Goal: Transaction & Acquisition: Purchase product/service

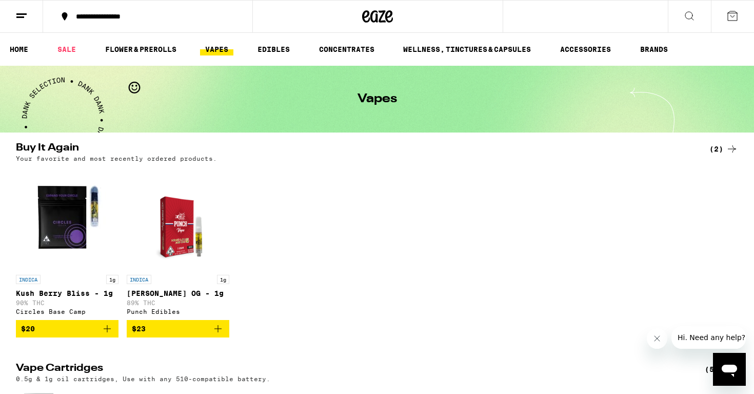
click at [19, 14] on line at bounding box center [21, 14] width 10 height 0
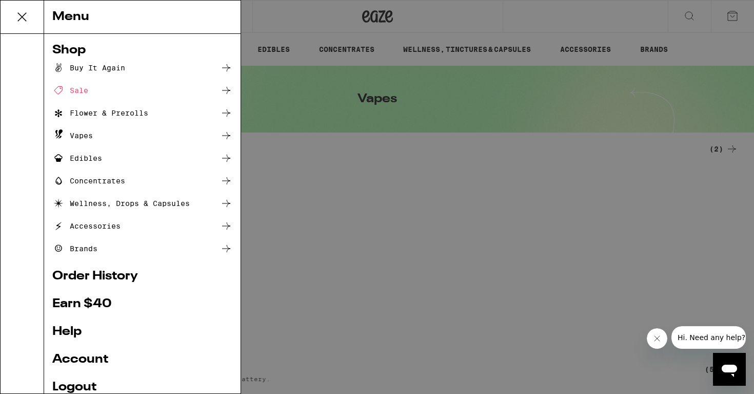
click at [76, 91] on div "Sale" at bounding box center [70, 90] width 36 height 12
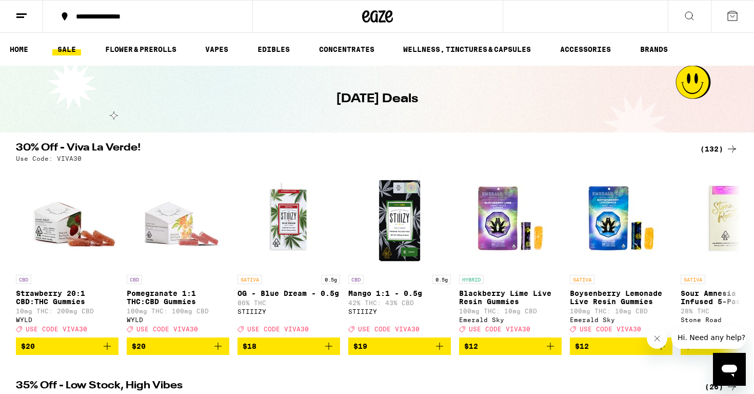
click at [712, 148] on div "(132)" at bounding box center [720, 149] width 38 height 12
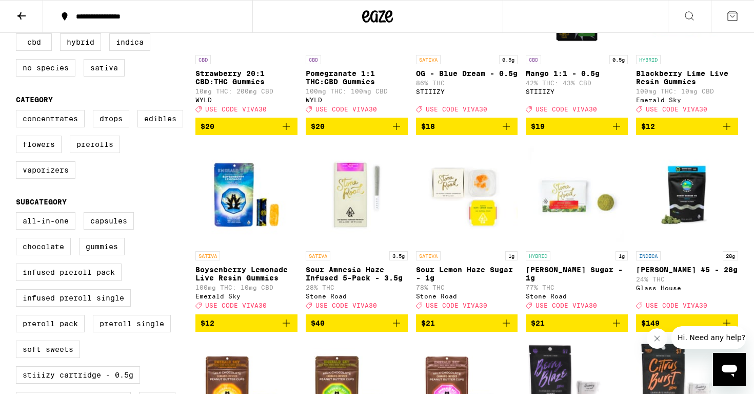
scroll to position [202, 0]
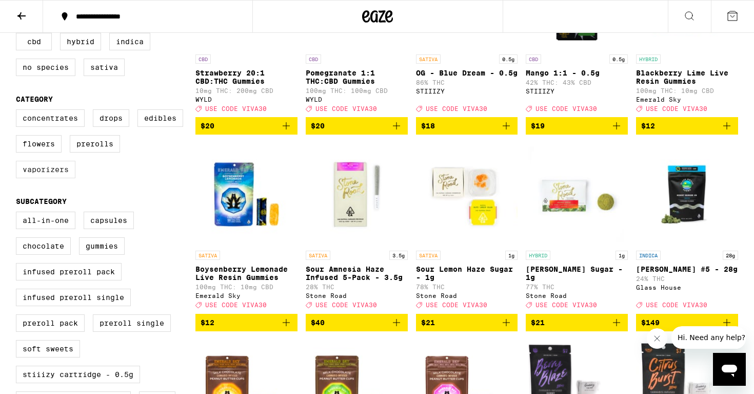
click at [46, 178] on label "Vaporizers" at bounding box center [46, 169] width 60 height 17
click at [18, 111] on input "Vaporizers" at bounding box center [18, 111] width 1 height 1
checkbox input "true"
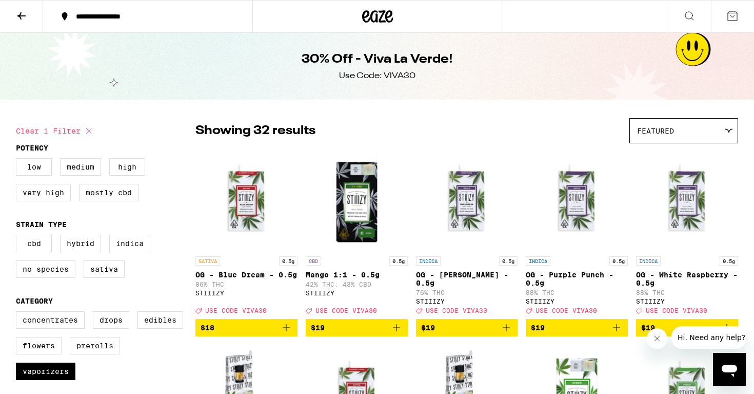
click at [682, 126] on div "Featured" at bounding box center [684, 131] width 108 height 24
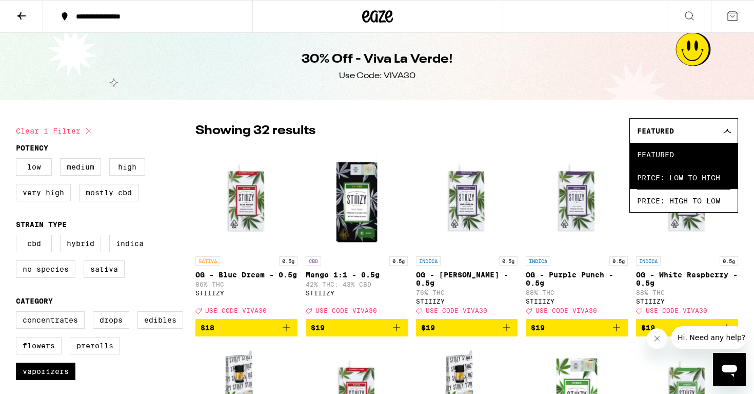
click at [695, 178] on span "Price: Low to High" at bounding box center [683, 177] width 93 height 23
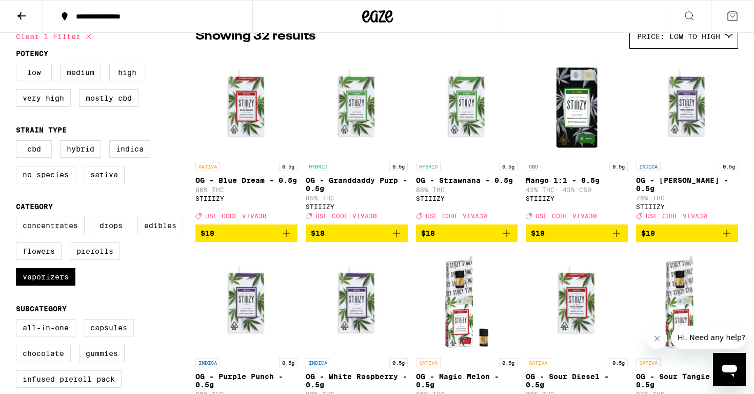
scroll to position [96, 0]
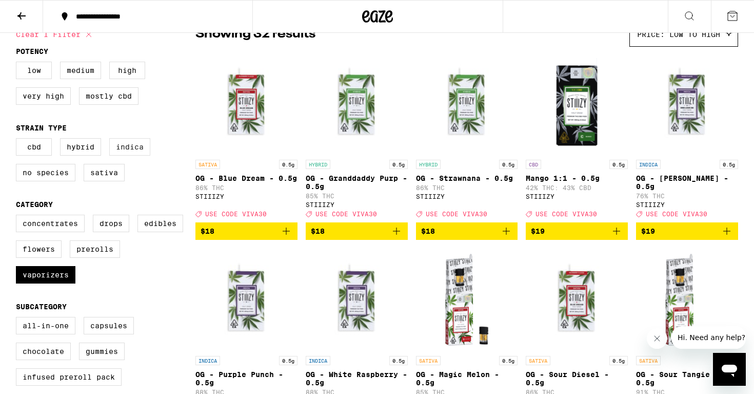
click at [122, 152] on label "Indica" at bounding box center [129, 146] width 41 height 17
click at [18, 140] on input "Indica" at bounding box center [18, 140] width 1 height 1
checkbox input "true"
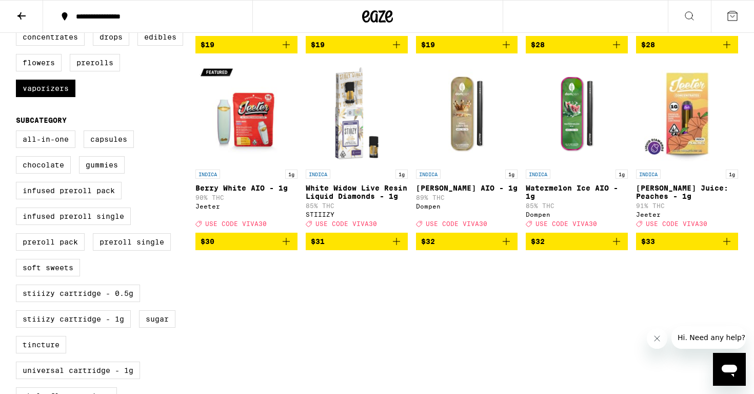
scroll to position [283, 0]
click at [261, 247] on span "$30" at bounding box center [247, 241] width 92 height 12
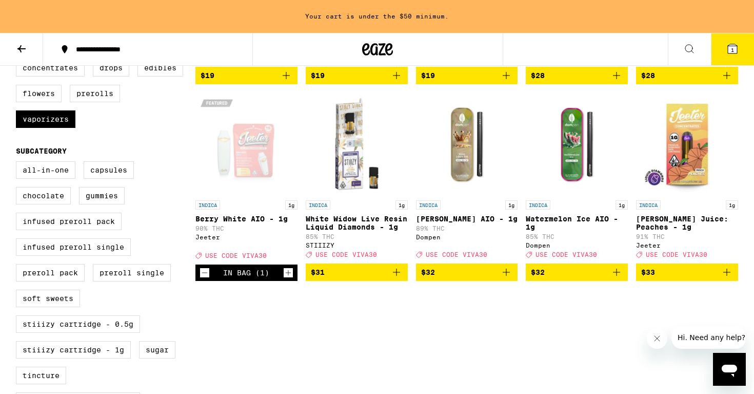
scroll to position [284, 0]
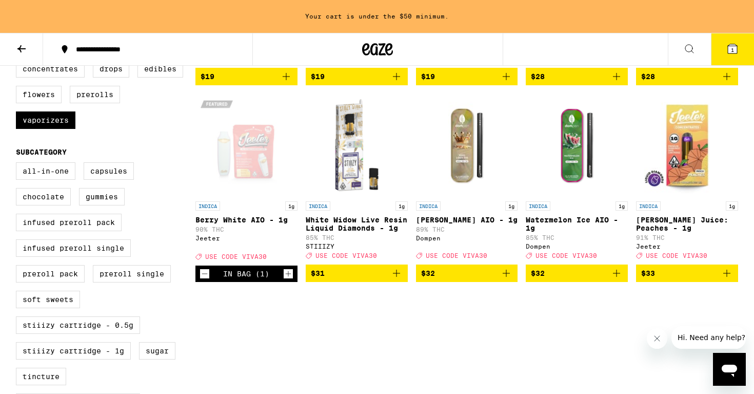
click at [573, 161] on img "Open page for Watermelon Ice AIO - 1g from Dompen" at bounding box center [577, 144] width 102 height 103
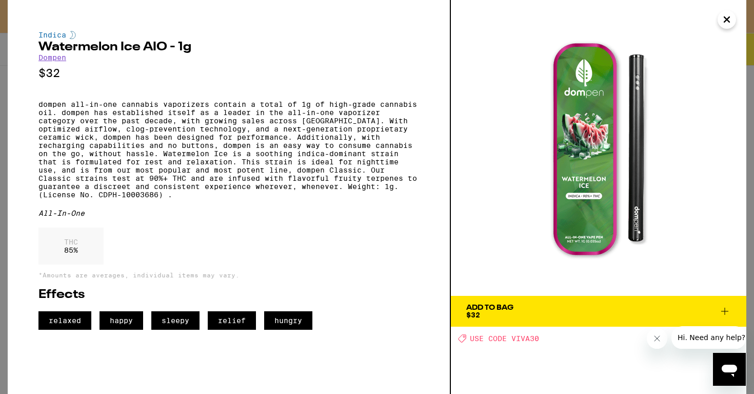
click at [610, 313] on span "Add To Bag $32" at bounding box center [599, 311] width 265 height 14
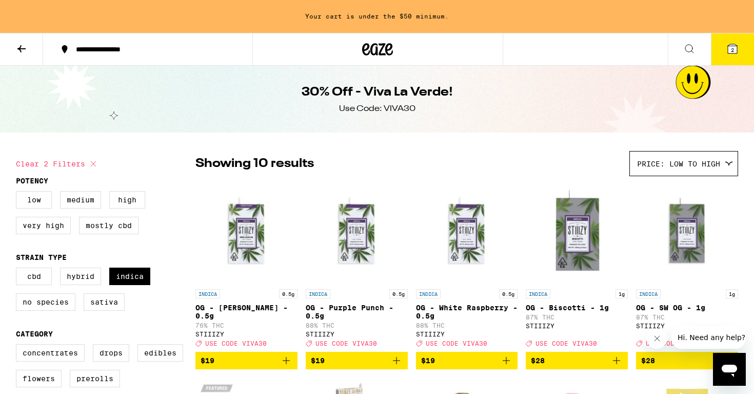
click at [733, 43] on icon at bounding box center [733, 49] width 12 height 12
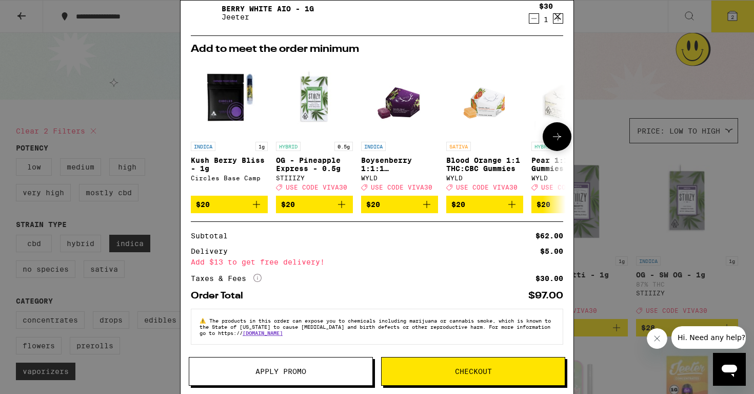
scroll to position [80, 0]
click at [316, 368] on span "Apply Promo" at bounding box center [280, 370] width 183 height 7
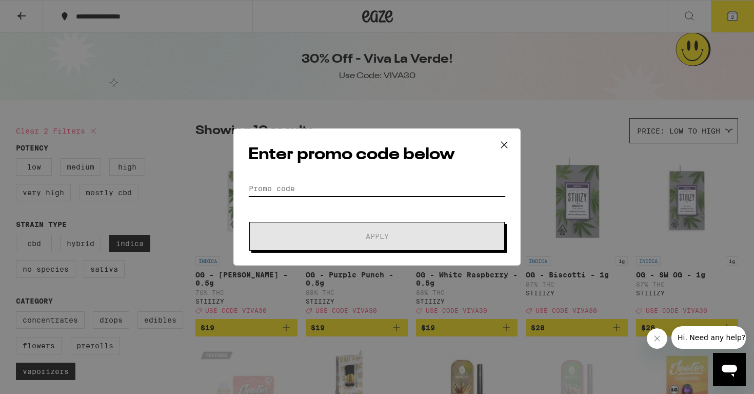
click at [255, 189] on input "Promo Code" at bounding box center [377, 188] width 258 height 15
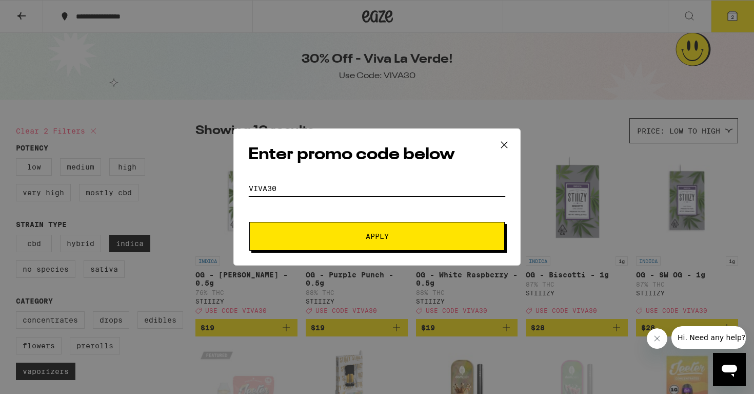
type input "viva30"
click at [340, 230] on button "Apply" at bounding box center [377, 236] width 256 height 29
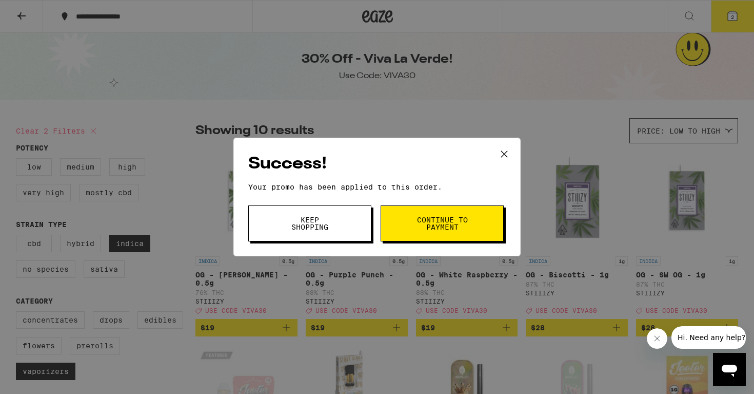
click at [419, 224] on span "Continue to payment" at bounding box center [442, 223] width 52 height 14
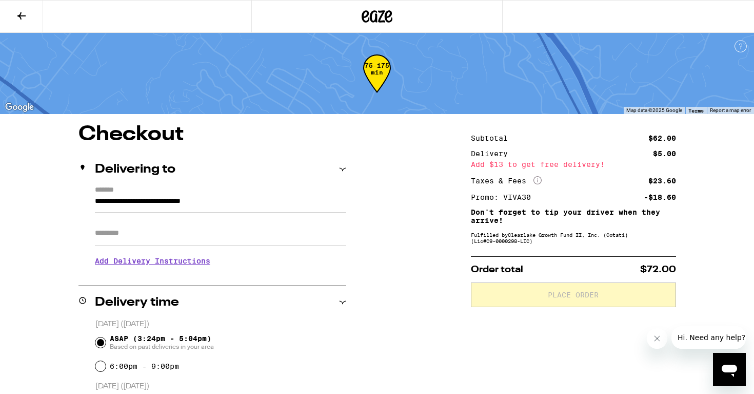
click at [21, 13] on icon at bounding box center [21, 15] width 8 height 7
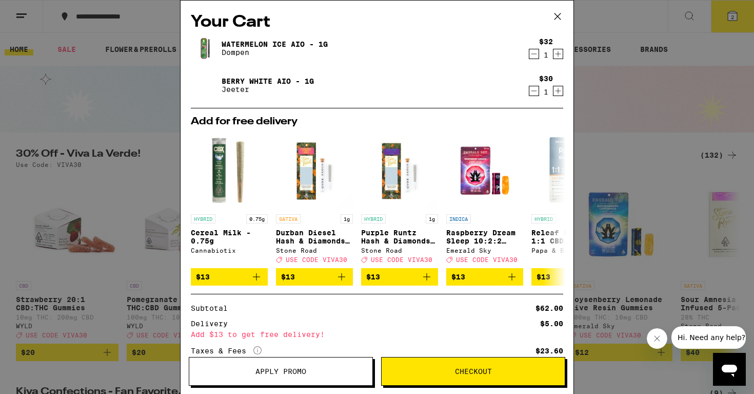
click at [532, 91] on icon "Decrement" at bounding box center [534, 91] width 9 height 12
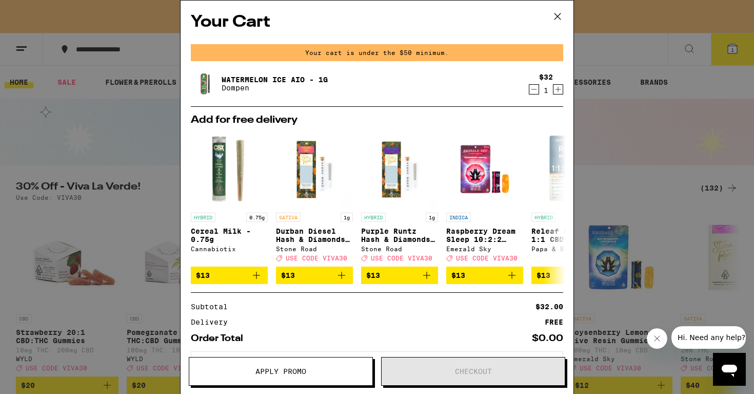
click at [534, 91] on icon "Decrement" at bounding box center [534, 89] width 9 height 12
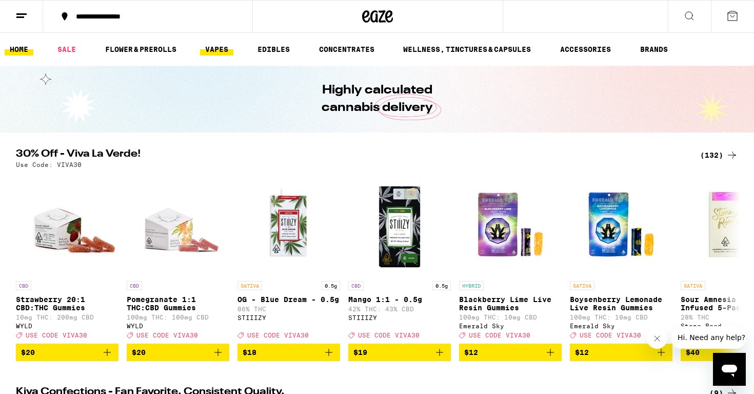
click at [224, 43] on link "VAPES" at bounding box center [216, 49] width 33 height 12
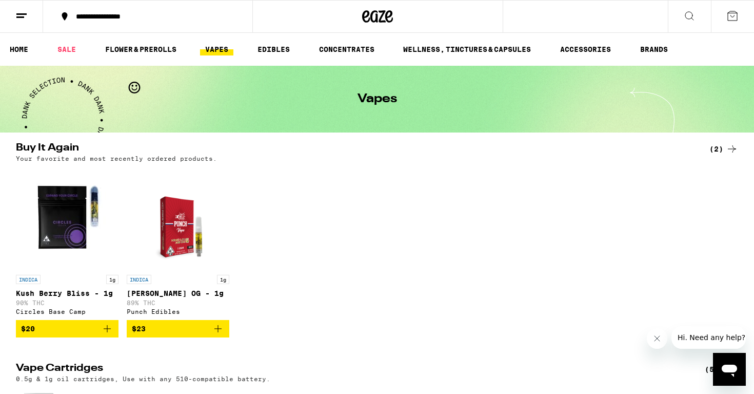
click at [217, 48] on link "VAPES" at bounding box center [216, 49] width 33 height 12
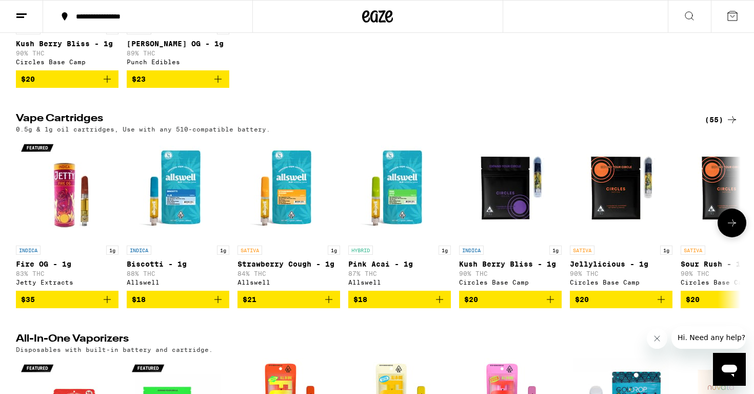
scroll to position [249, 0]
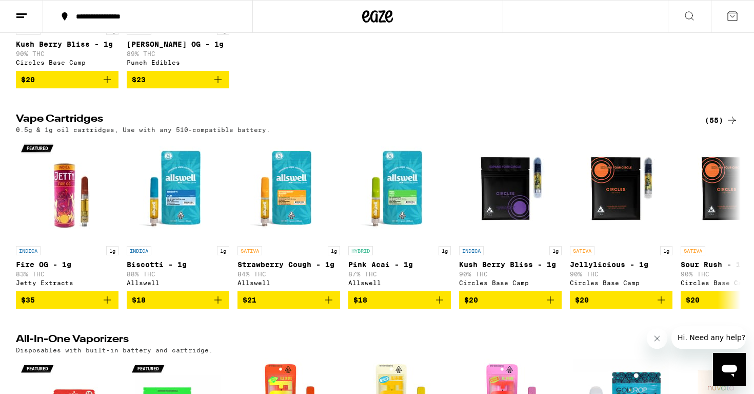
click at [712, 120] on div "(55)" at bounding box center [721, 120] width 33 height 12
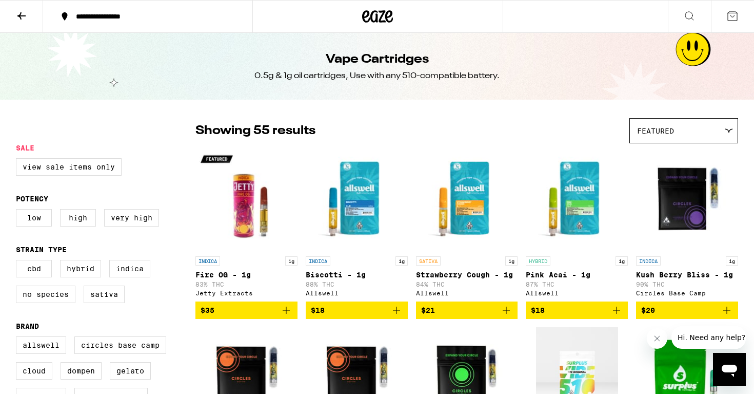
click at [687, 135] on div "Featured" at bounding box center [684, 131] width 108 height 24
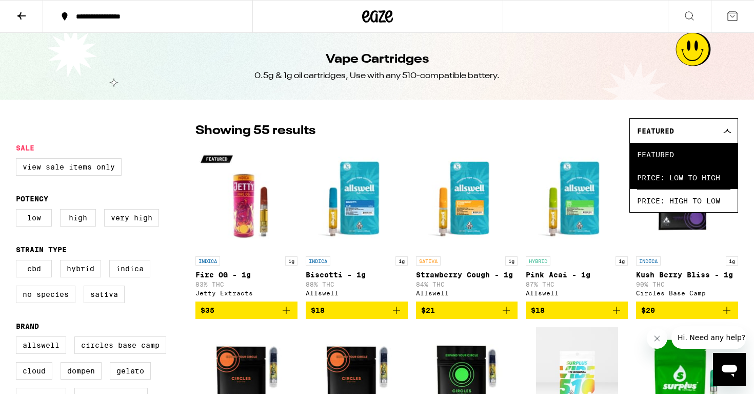
click at [691, 180] on span "Price: Low to High" at bounding box center [683, 177] width 93 height 23
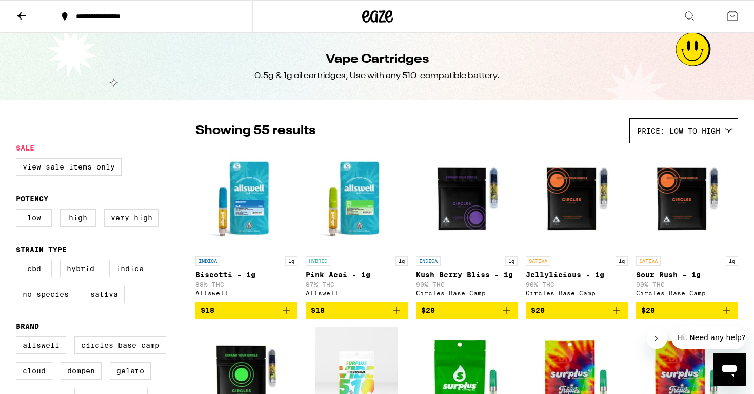
click at [658, 338] on icon "Close message from company" at bounding box center [657, 338] width 5 height 5
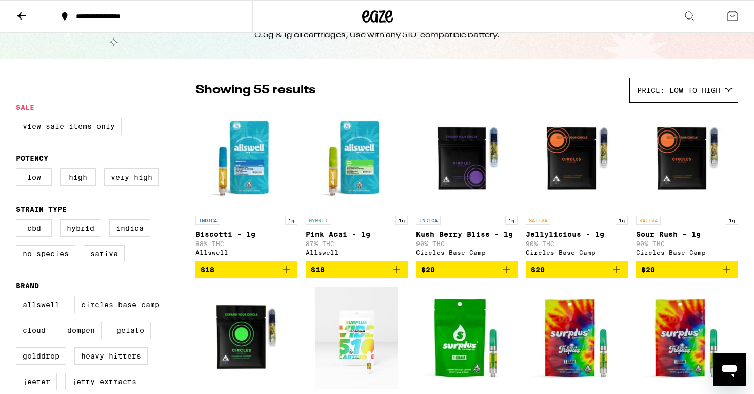
scroll to position [48, 0]
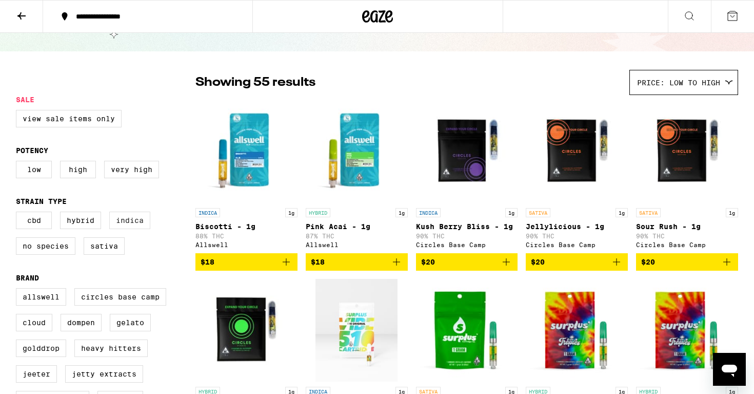
click at [126, 225] on label "Indica" at bounding box center [129, 219] width 41 height 17
click at [18, 213] on input "Indica" at bounding box center [18, 213] width 1 height 1
checkbox input "true"
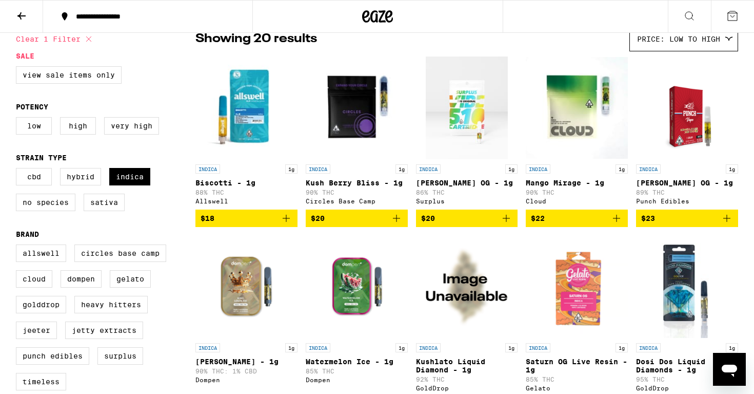
scroll to position [92, 0]
click at [225, 224] on span "$18" at bounding box center [247, 218] width 92 height 12
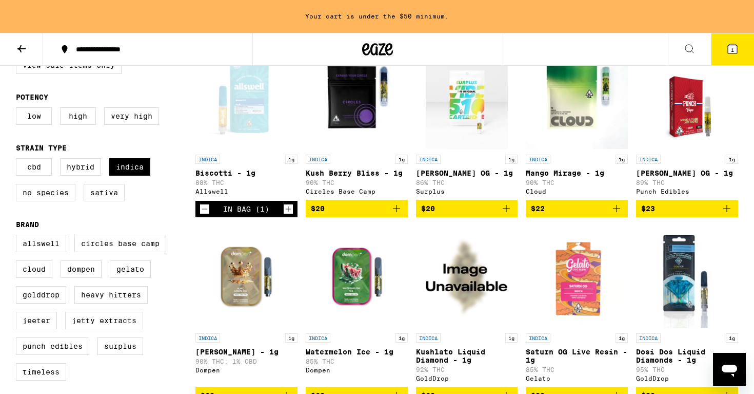
scroll to position [131, 0]
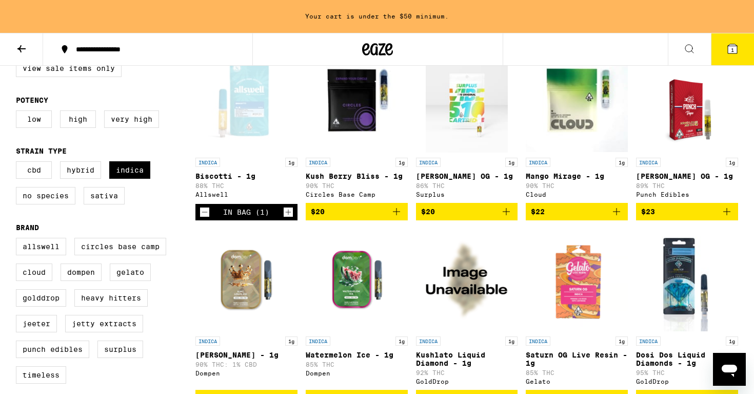
click at [351, 218] on span "$20" at bounding box center [357, 211] width 92 height 12
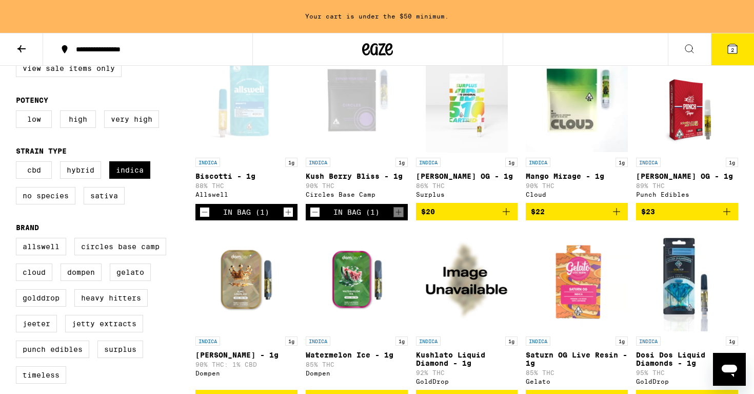
click at [729, 49] on icon at bounding box center [732, 48] width 9 height 9
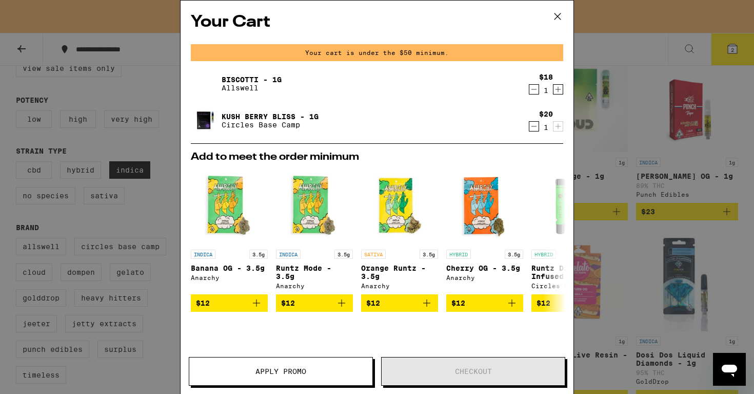
click at [558, 89] on icon "Increment" at bounding box center [558, 89] width 9 height 12
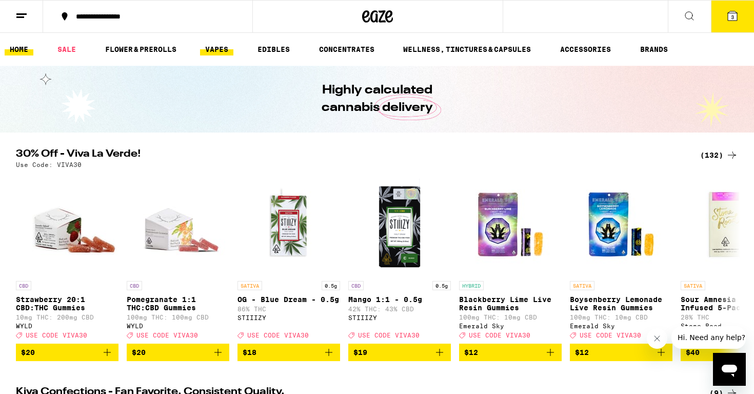
click at [213, 48] on link "VAPES" at bounding box center [216, 49] width 33 height 12
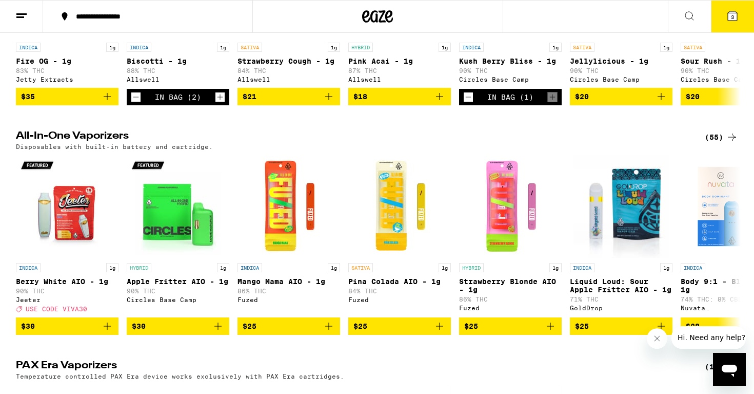
scroll to position [458, 0]
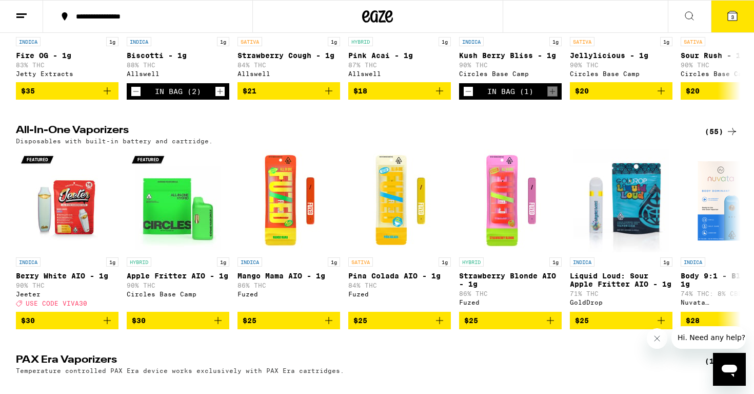
click at [712, 138] on div "(55)" at bounding box center [721, 131] width 33 height 12
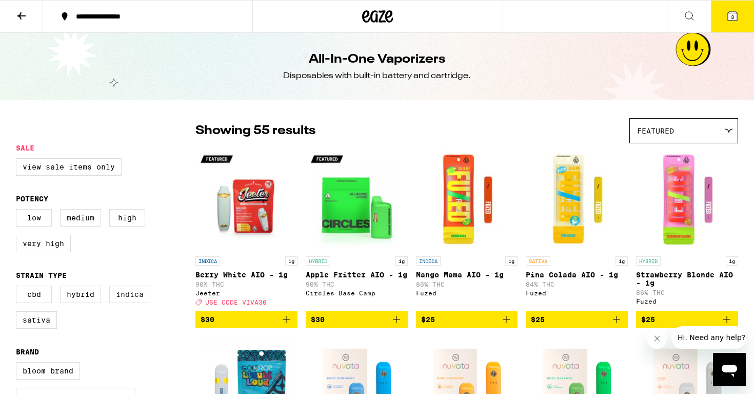
click at [134, 300] on label "Indica" at bounding box center [129, 293] width 41 height 17
click at [18, 287] on input "Indica" at bounding box center [18, 287] width 1 height 1
checkbox input "true"
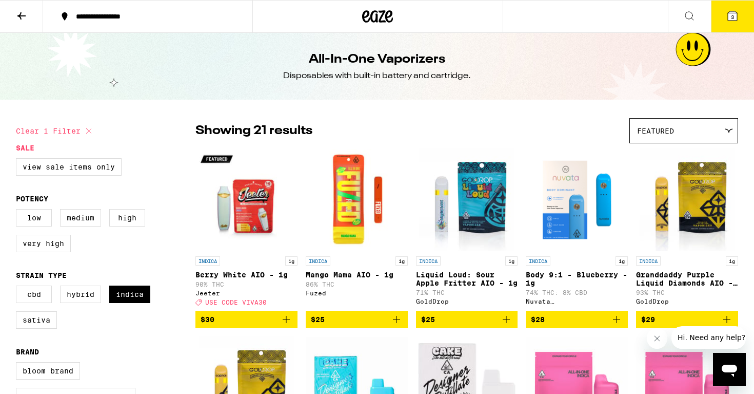
click at [653, 128] on span "Featured" at bounding box center [655, 131] width 37 height 8
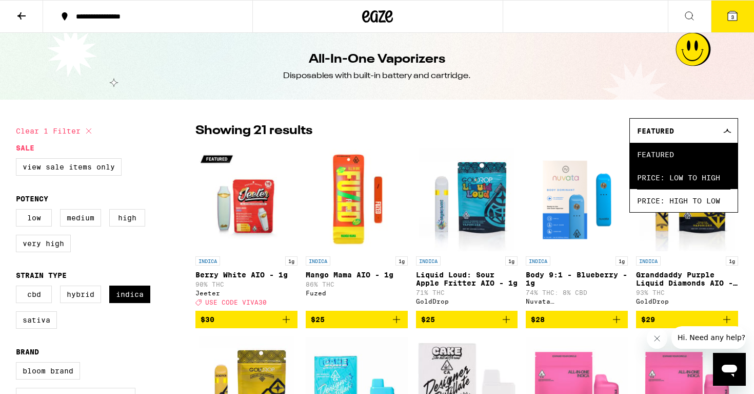
click at [676, 172] on span "Price: Low to High" at bounding box center [683, 177] width 93 height 23
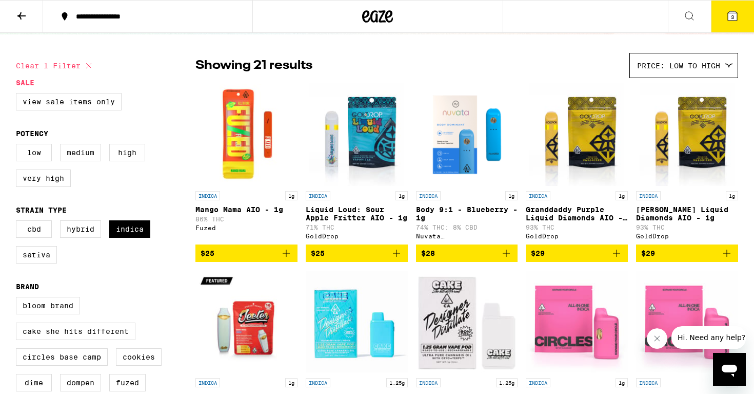
scroll to position [65, 0]
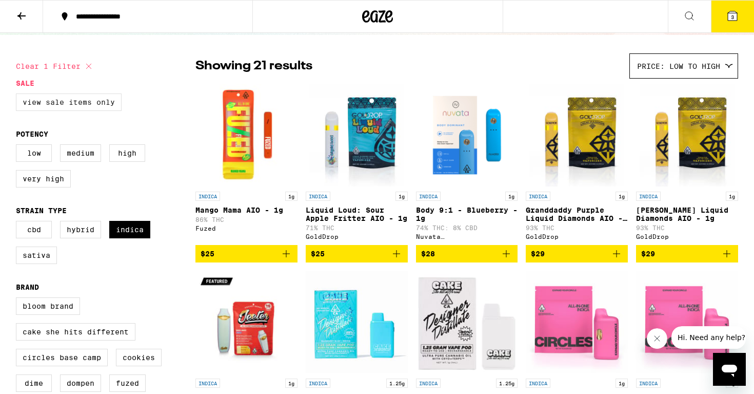
click at [54, 103] on label "View Sale Items Only" at bounding box center [69, 101] width 106 height 17
click at [18, 95] on input "View Sale Items Only" at bounding box center [18, 95] width 1 height 1
checkbox input "true"
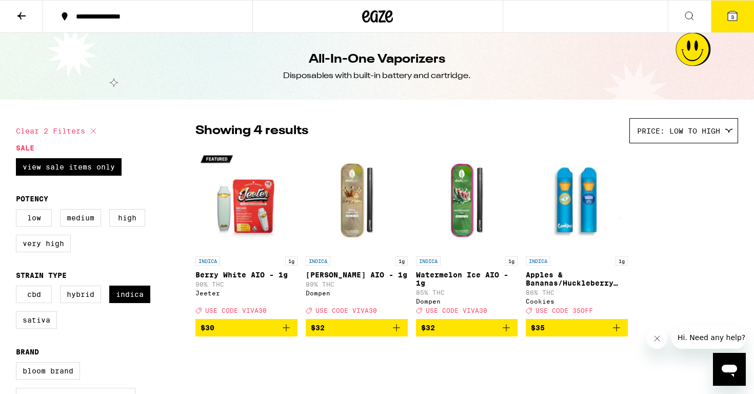
click at [315, 142] on div "Showing 4 results Price: Low to High Featured Price: Low to High Price: High to…" at bounding box center [467, 130] width 543 height 25
click at [452, 334] on span "$32" at bounding box center [467, 327] width 92 height 12
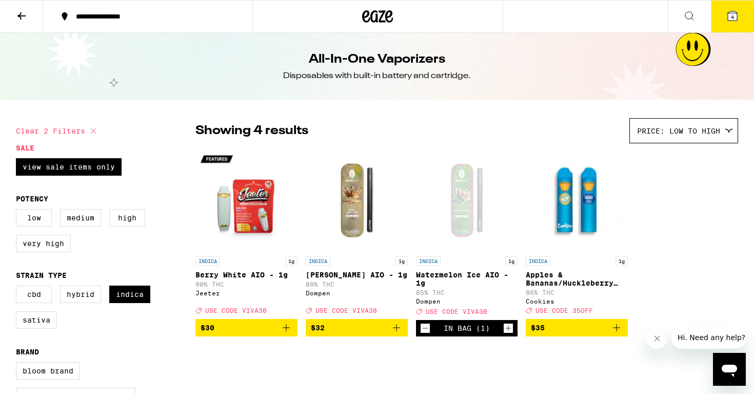
click at [232, 334] on span "$30" at bounding box center [247, 327] width 92 height 12
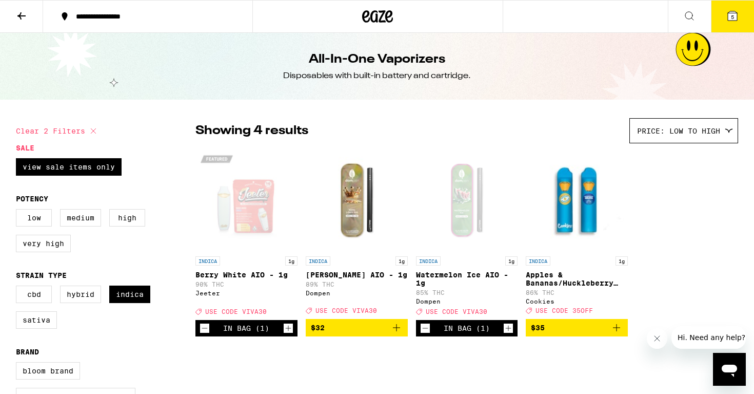
click at [729, 14] on icon at bounding box center [732, 15] width 9 height 9
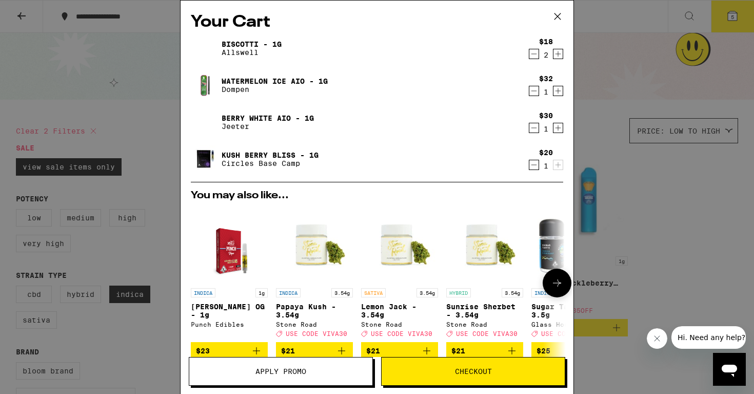
click at [280, 351] on button "$21" at bounding box center [314, 350] width 77 height 17
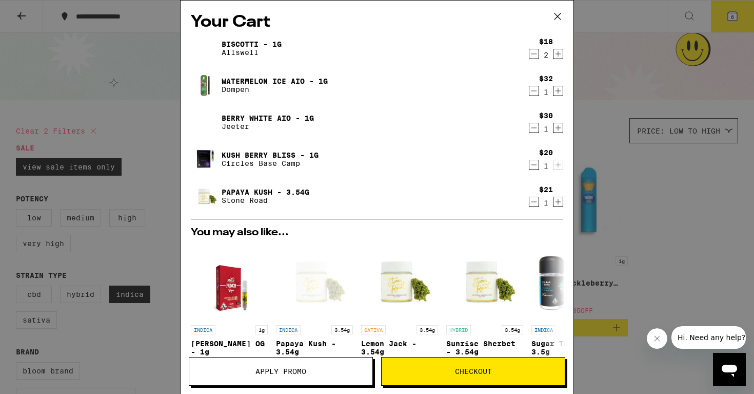
click at [537, 207] on icon "Decrement" at bounding box center [534, 202] width 9 height 12
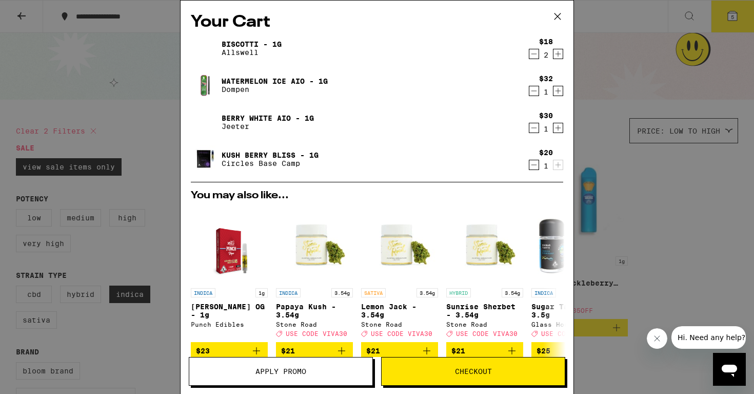
click at [342, 375] on button "Apply Promo" at bounding box center [281, 371] width 184 height 29
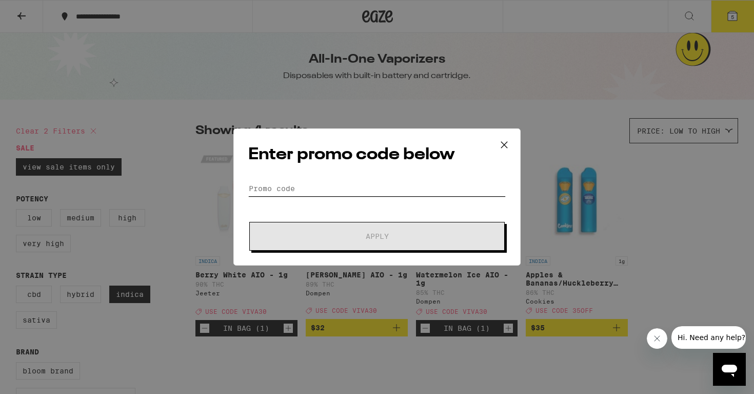
click at [261, 191] on input "Promo Code" at bounding box center [377, 188] width 258 height 15
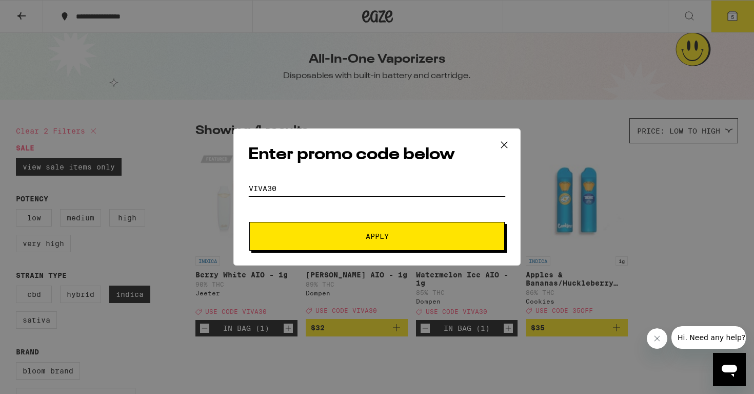
type input "viva30"
click at [376, 238] on span "Apply" at bounding box center [377, 235] width 23 height 7
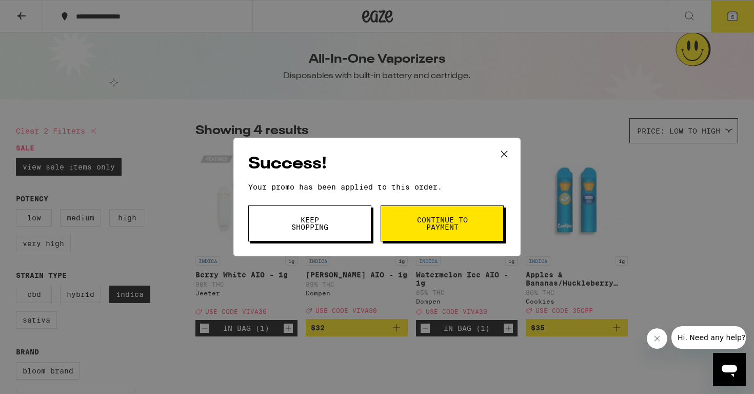
click at [431, 225] on span "Continue to payment" at bounding box center [442, 223] width 52 height 14
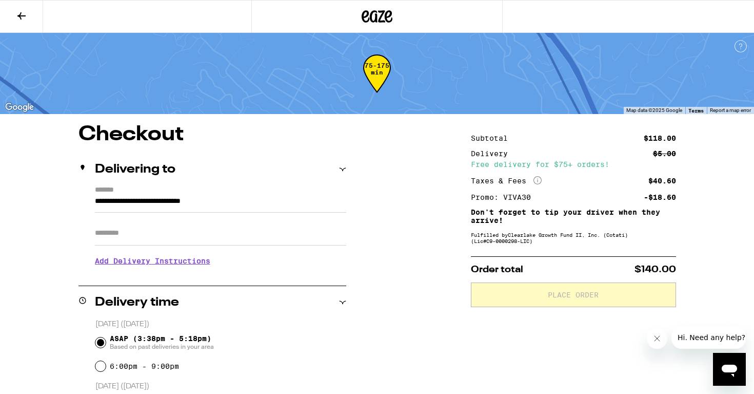
click at [380, 12] on icon at bounding box center [377, 16] width 15 height 12
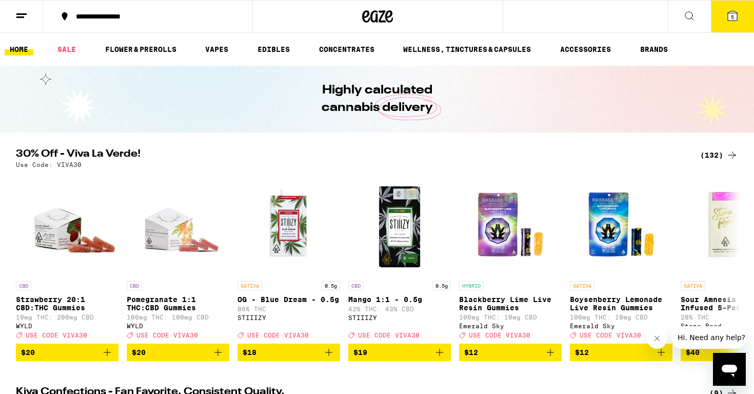
click at [728, 13] on icon at bounding box center [732, 15] width 9 height 9
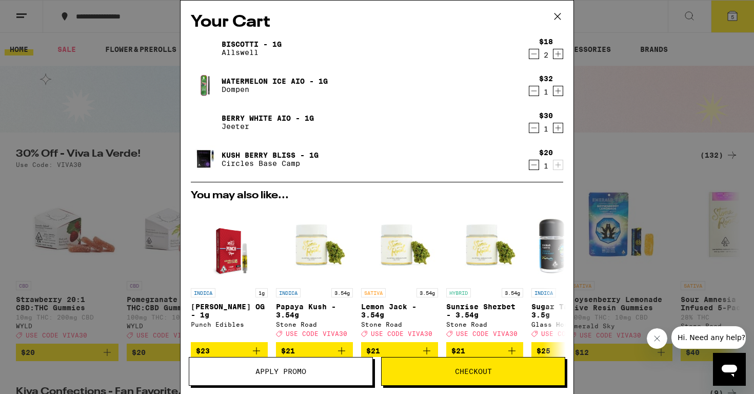
click at [533, 56] on icon "Decrement" at bounding box center [534, 54] width 9 height 12
click at [533, 92] on icon "Decrement" at bounding box center [534, 91] width 9 height 12
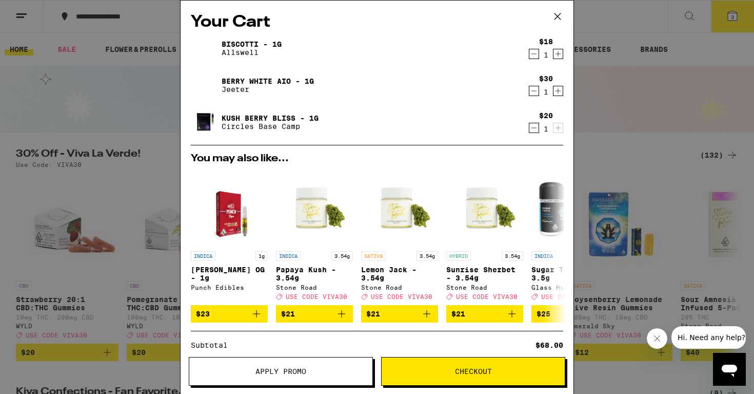
click at [532, 90] on icon "Decrement" at bounding box center [534, 91] width 9 height 12
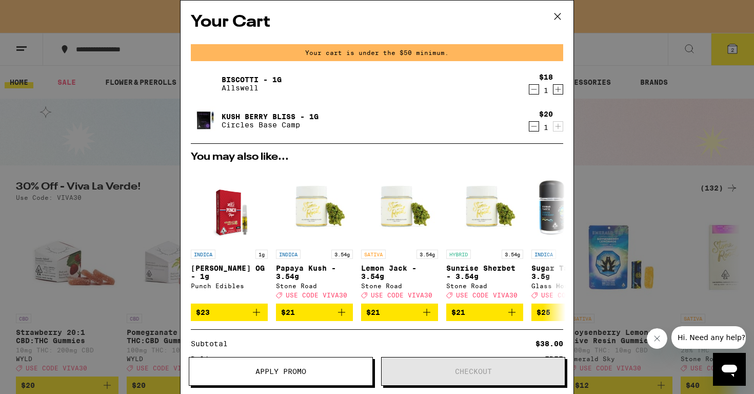
click at [560, 91] on icon "Increment" at bounding box center [558, 89] width 9 height 12
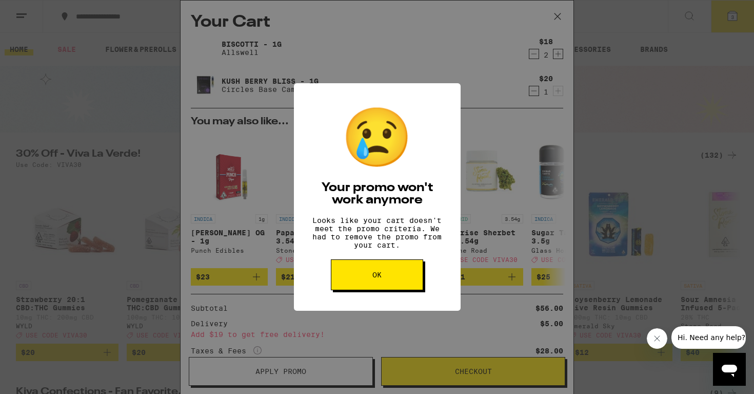
click at [375, 278] on span "OK" at bounding box center [377, 274] width 9 height 7
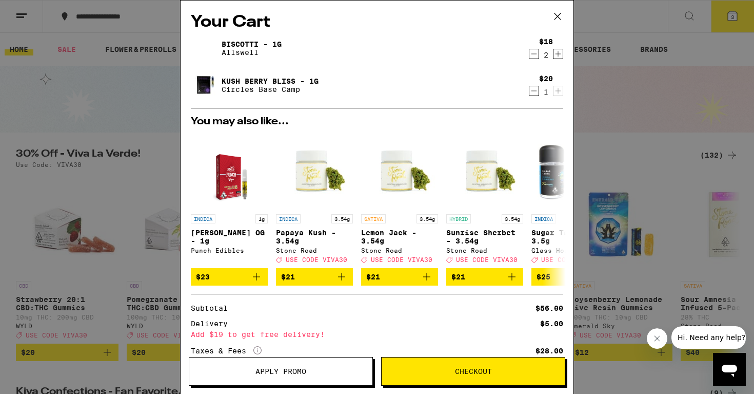
click at [535, 54] on icon "Decrement" at bounding box center [534, 54] width 9 height 12
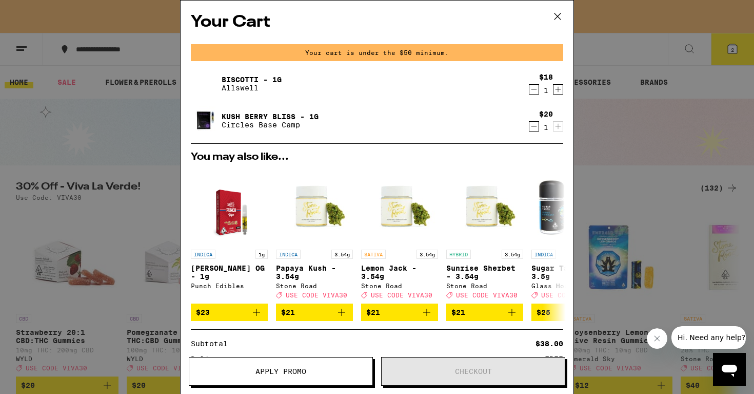
click at [533, 91] on icon "Decrement" at bounding box center [534, 89] width 9 height 12
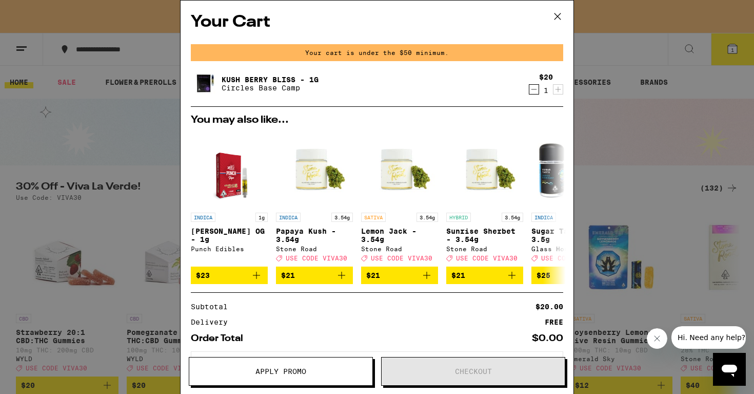
click at [533, 91] on icon "Decrement" at bounding box center [534, 89] width 9 height 12
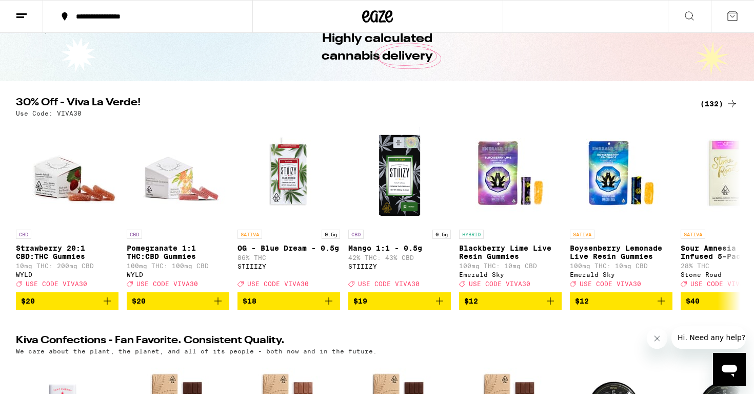
scroll to position [64, 0]
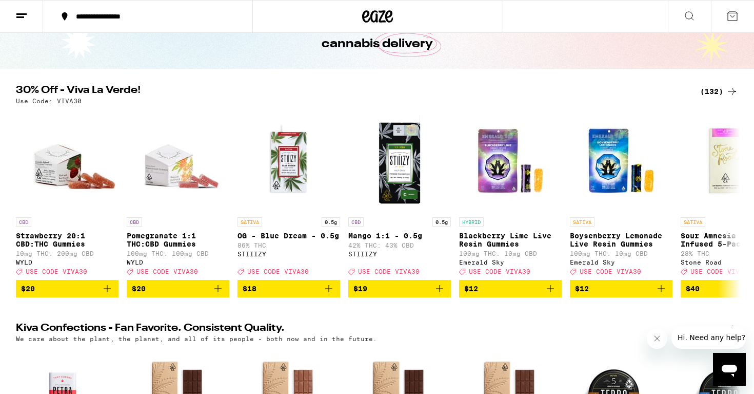
click at [708, 91] on div "(132)" at bounding box center [720, 91] width 38 height 12
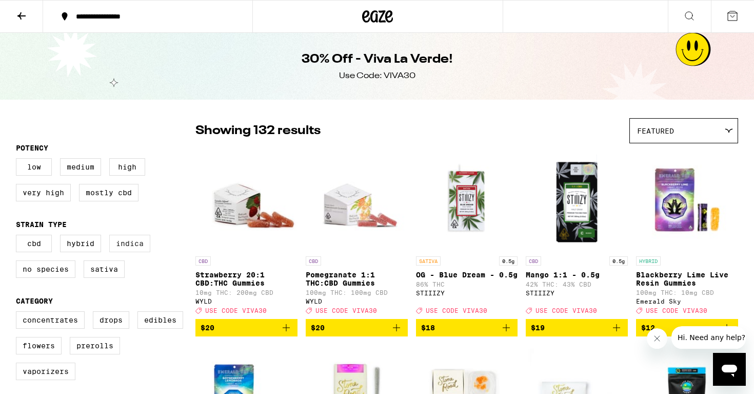
click at [131, 243] on label "Indica" at bounding box center [129, 243] width 41 height 17
click at [18, 237] on input "Indica" at bounding box center [18, 236] width 1 height 1
checkbox input "true"
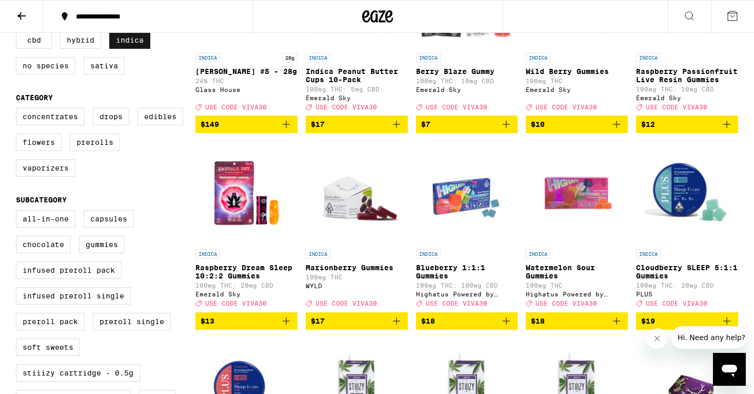
scroll to position [204, 0]
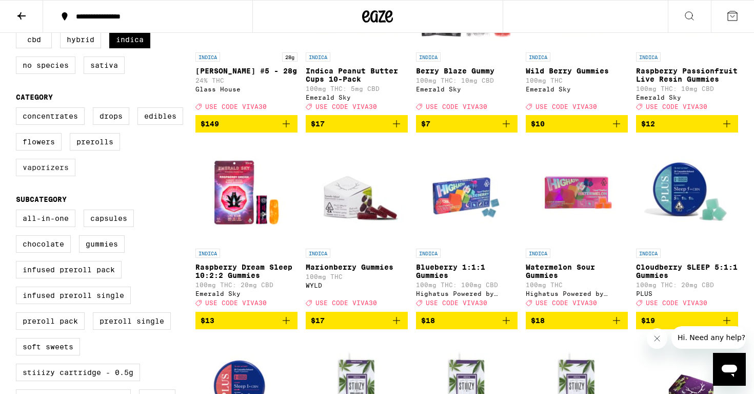
click at [43, 176] on label "Vaporizers" at bounding box center [46, 167] width 60 height 17
click at [18, 109] on input "Vaporizers" at bounding box center [18, 109] width 1 height 1
checkbox input "true"
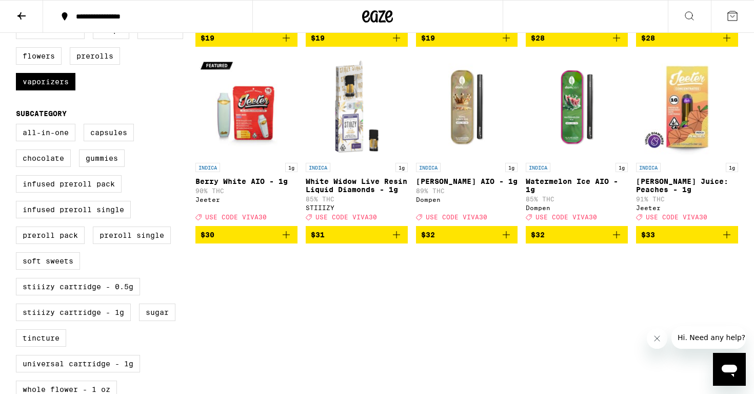
scroll to position [291, 0]
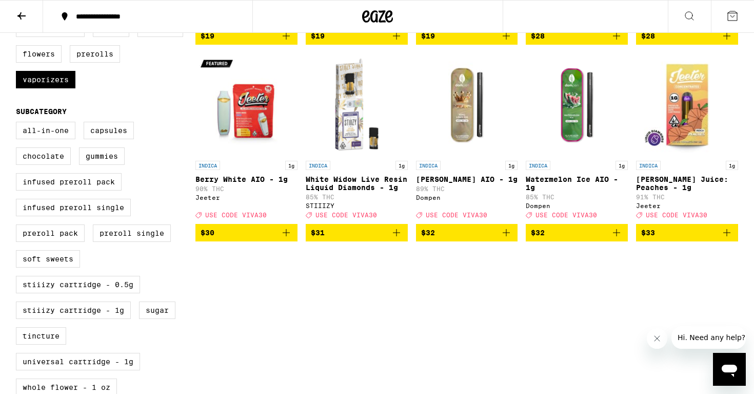
click at [246, 120] on img "Open page for Berry White AIO - 1g from Jeeter" at bounding box center [247, 104] width 102 height 103
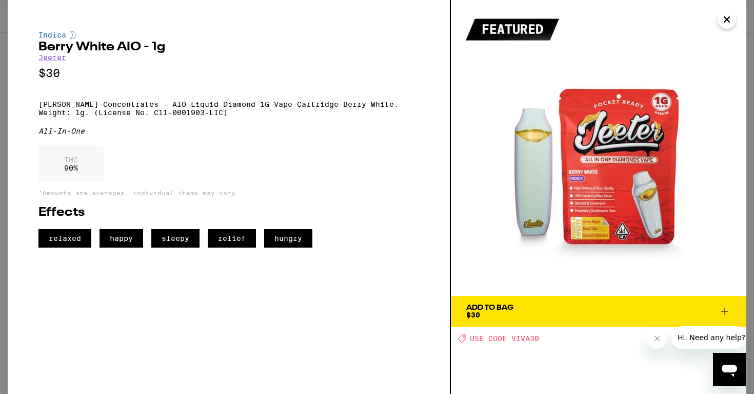
click at [567, 312] on span "Add To Bag $30" at bounding box center [599, 311] width 265 height 14
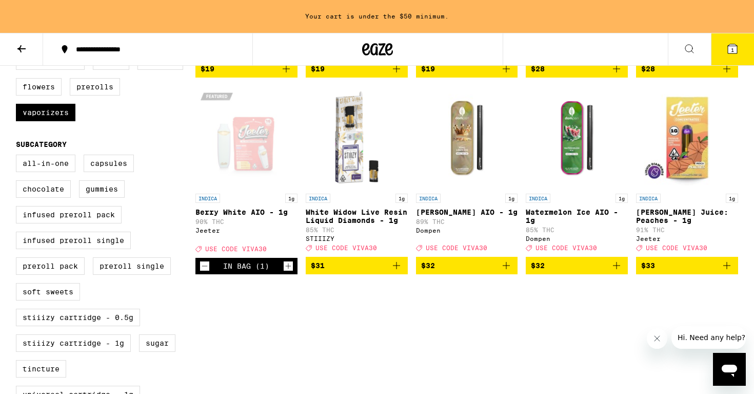
click at [658, 344] on button "Close message from company" at bounding box center [657, 338] width 21 height 21
click at [614, 271] on icon "Add to bag" at bounding box center [617, 265] width 12 height 12
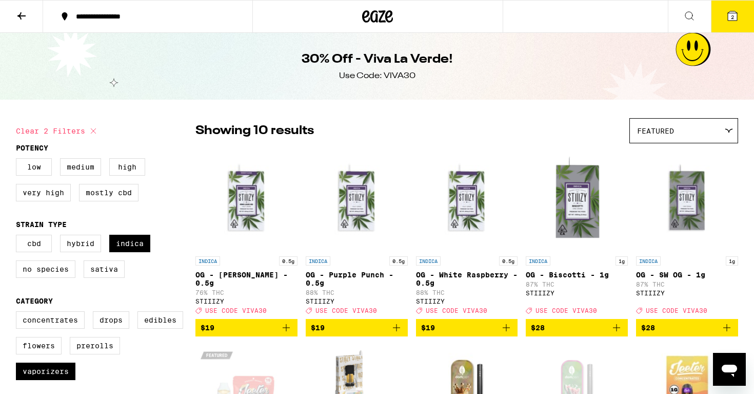
click at [731, 18] on icon at bounding box center [732, 15] width 9 height 9
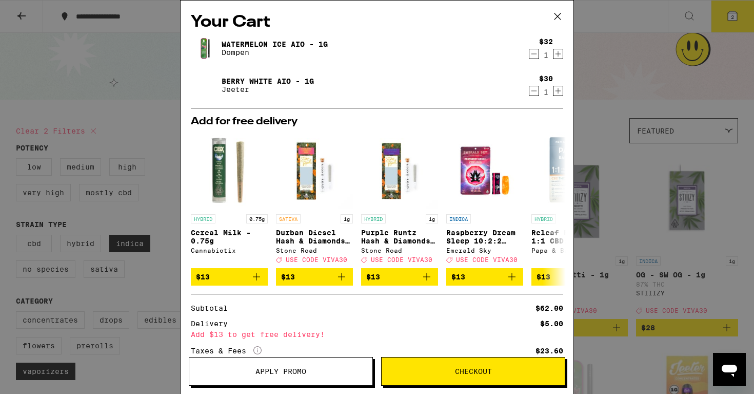
click at [230, 80] on link "Berry White AIO - 1g" at bounding box center [268, 81] width 92 height 8
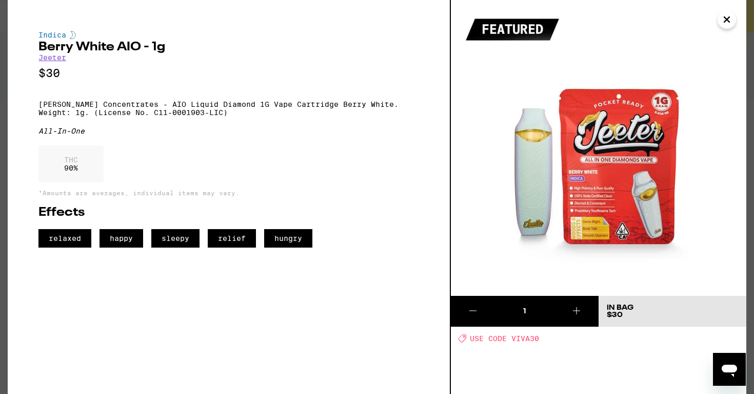
click at [730, 21] on icon "Close" at bounding box center [727, 19] width 12 height 15
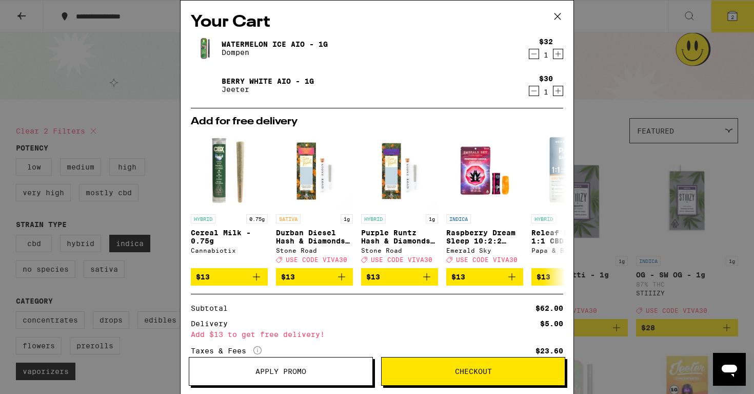
click at [250, 40] on link "Watermelon Ice AIO - 1g" at bounding box center [275, 44] width 106 height 8
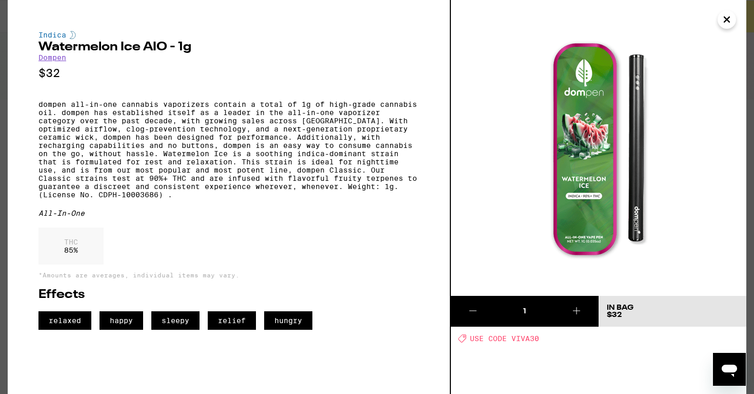
click at [725, 19] on icon "Close" at bounding box center [727, 19] width 12 height 15
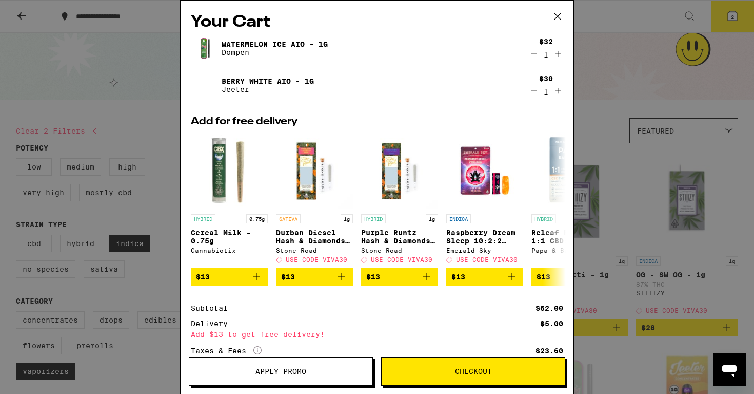
click at [556, 15] on icon at bounding box center [557, 16] width 15 height 15
